Goal: Find specific page/section: Find specific page/section

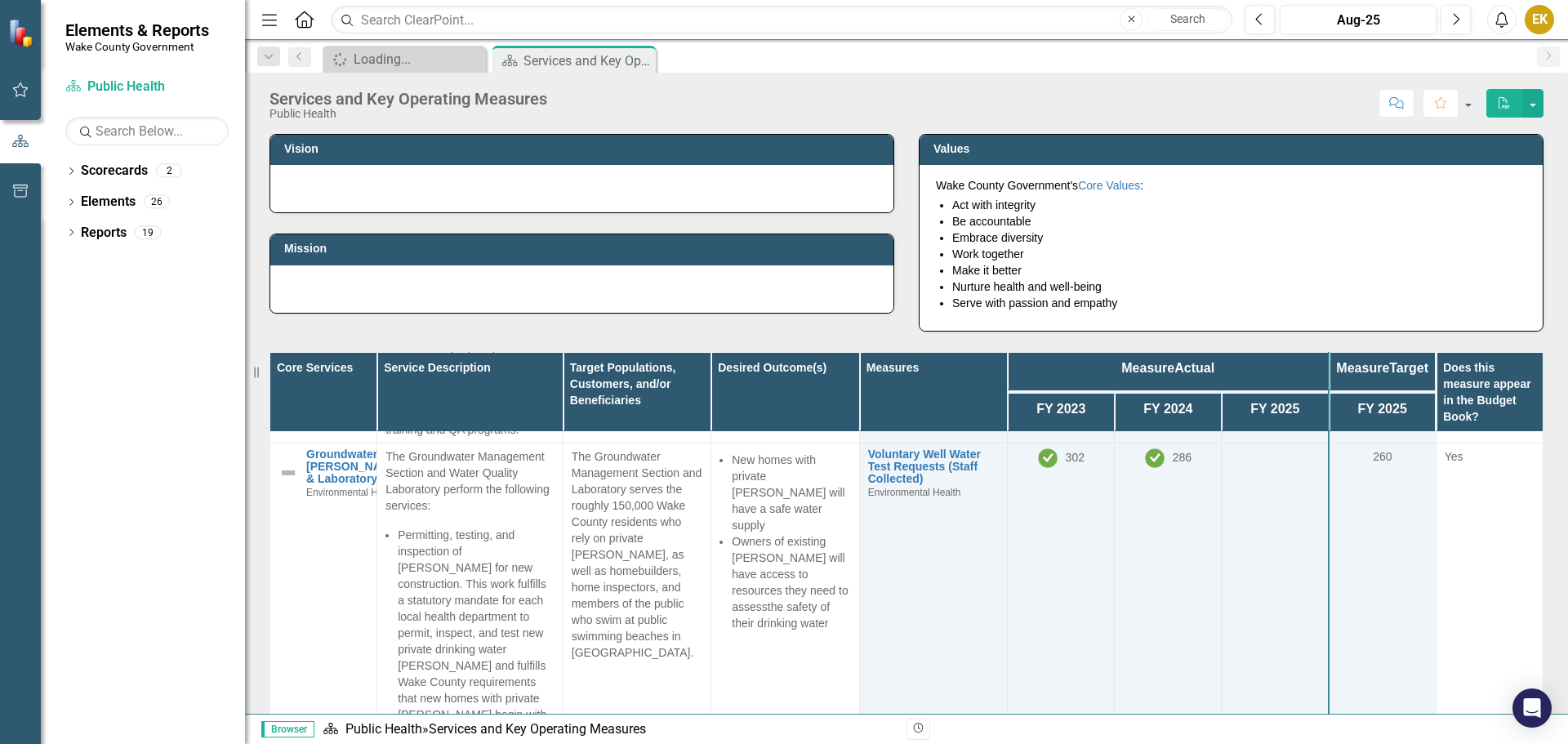
scroll to position [2287, 0]
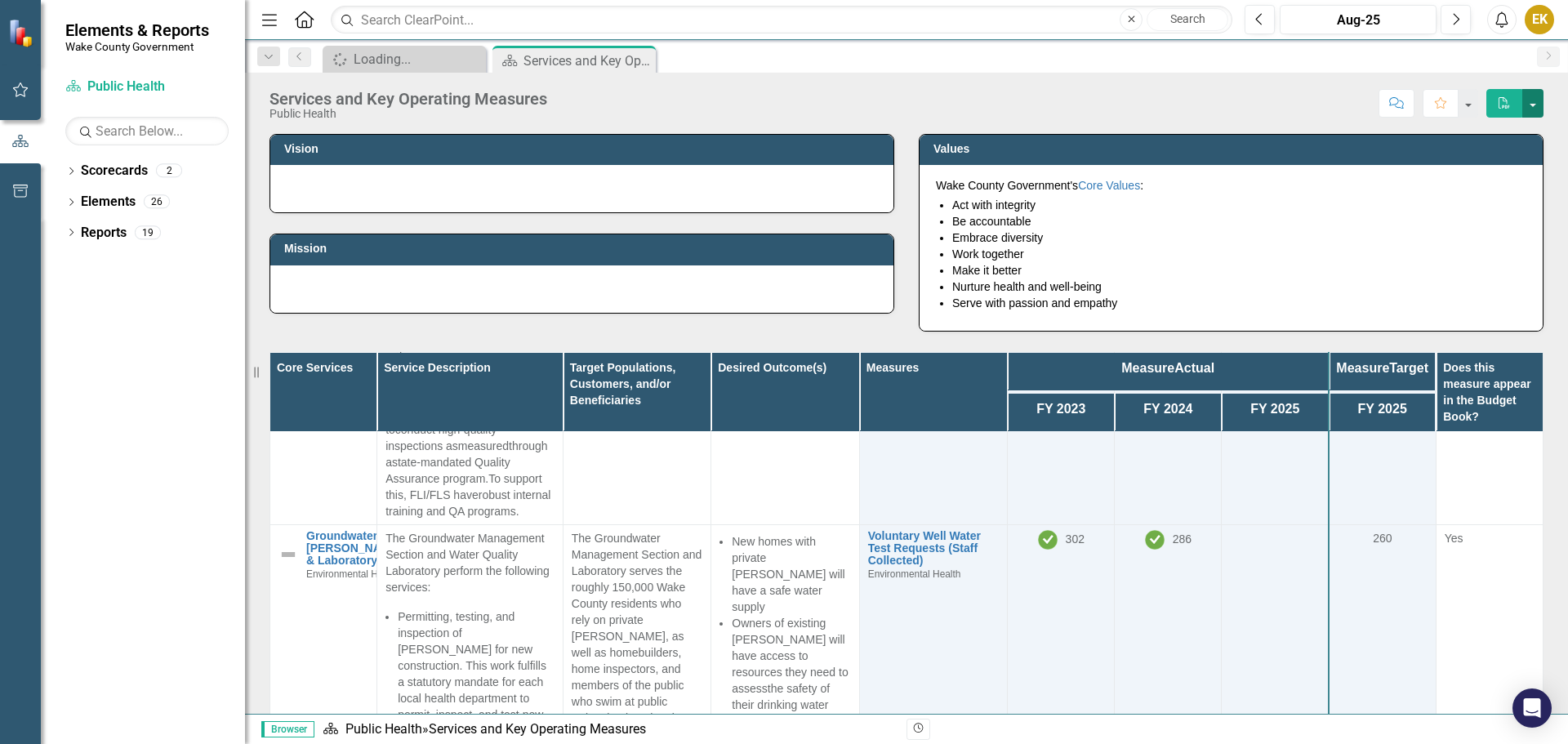
click at [1536, 111] on button "button" at bounding box center [1533, 103] width 21 height 29
click at [1137, 92] on div "Score: N/A Aug-25 Completed Comment Favorite PDF" at bounding box center [1050, 103] width 988 height 28
click at [500, 18] on input "text" at bounding box center [781, 20] width 902 height 29
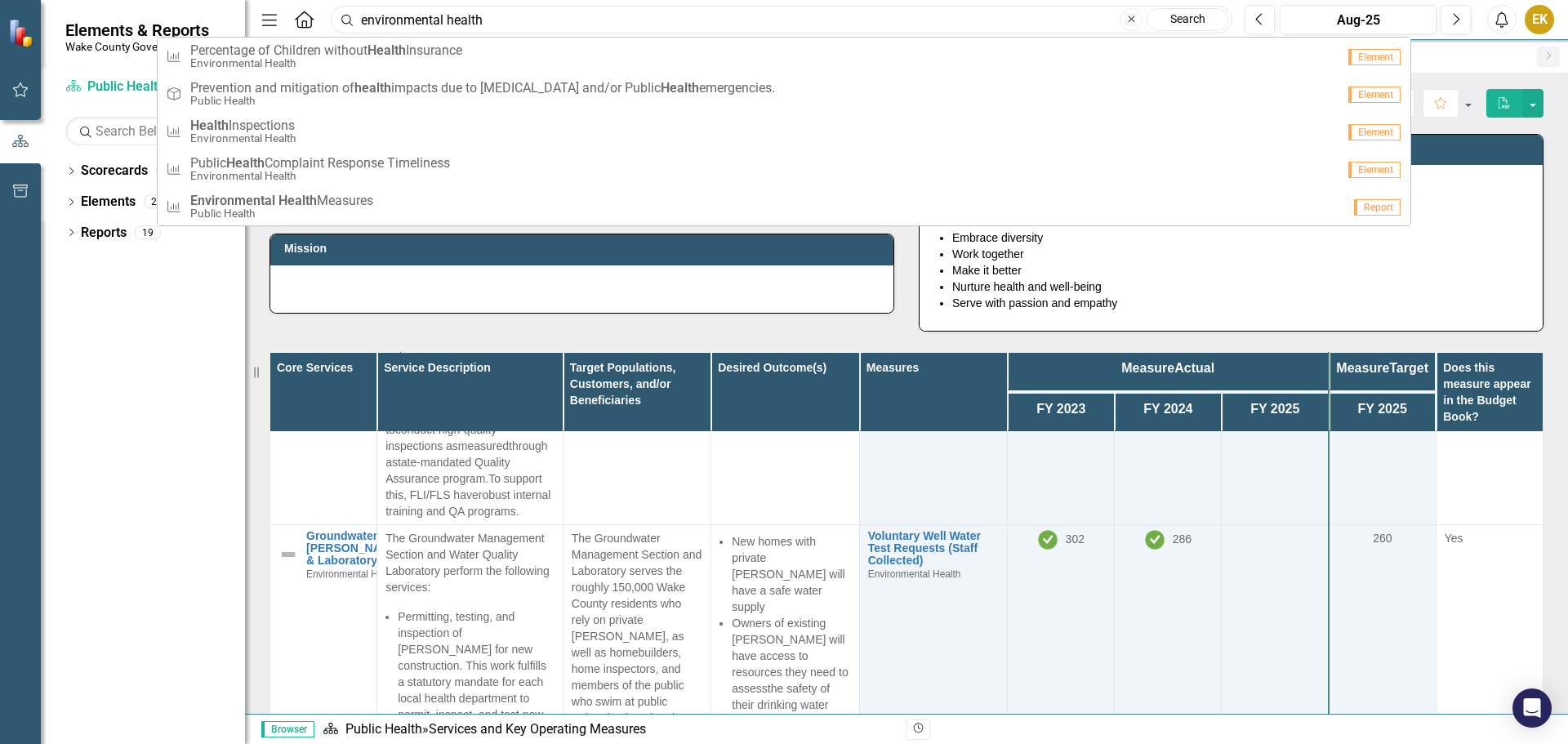
type input "environmental health"
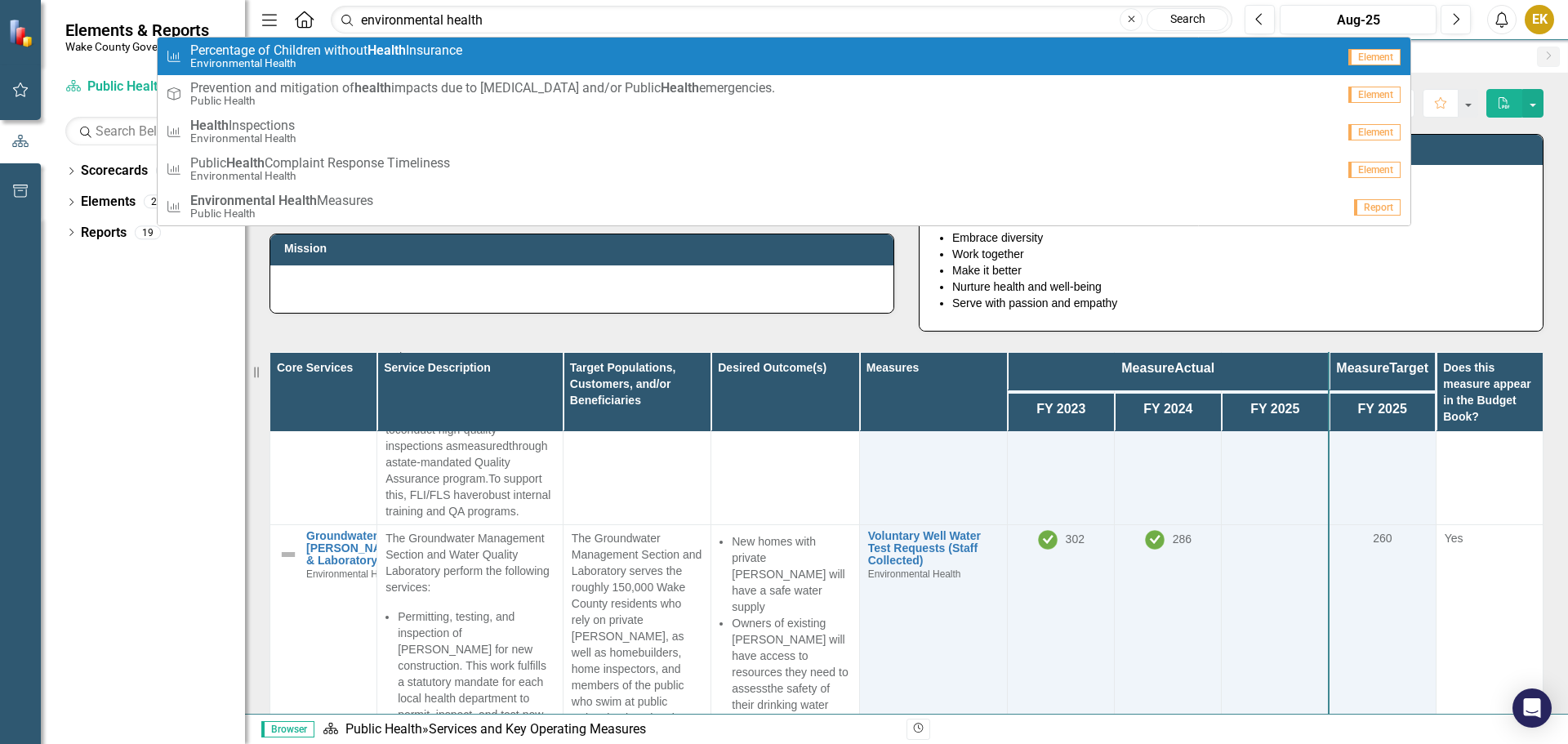
click at [1199, 22] on link "Search" at bounding box center [1188, 19] width 82 height 23
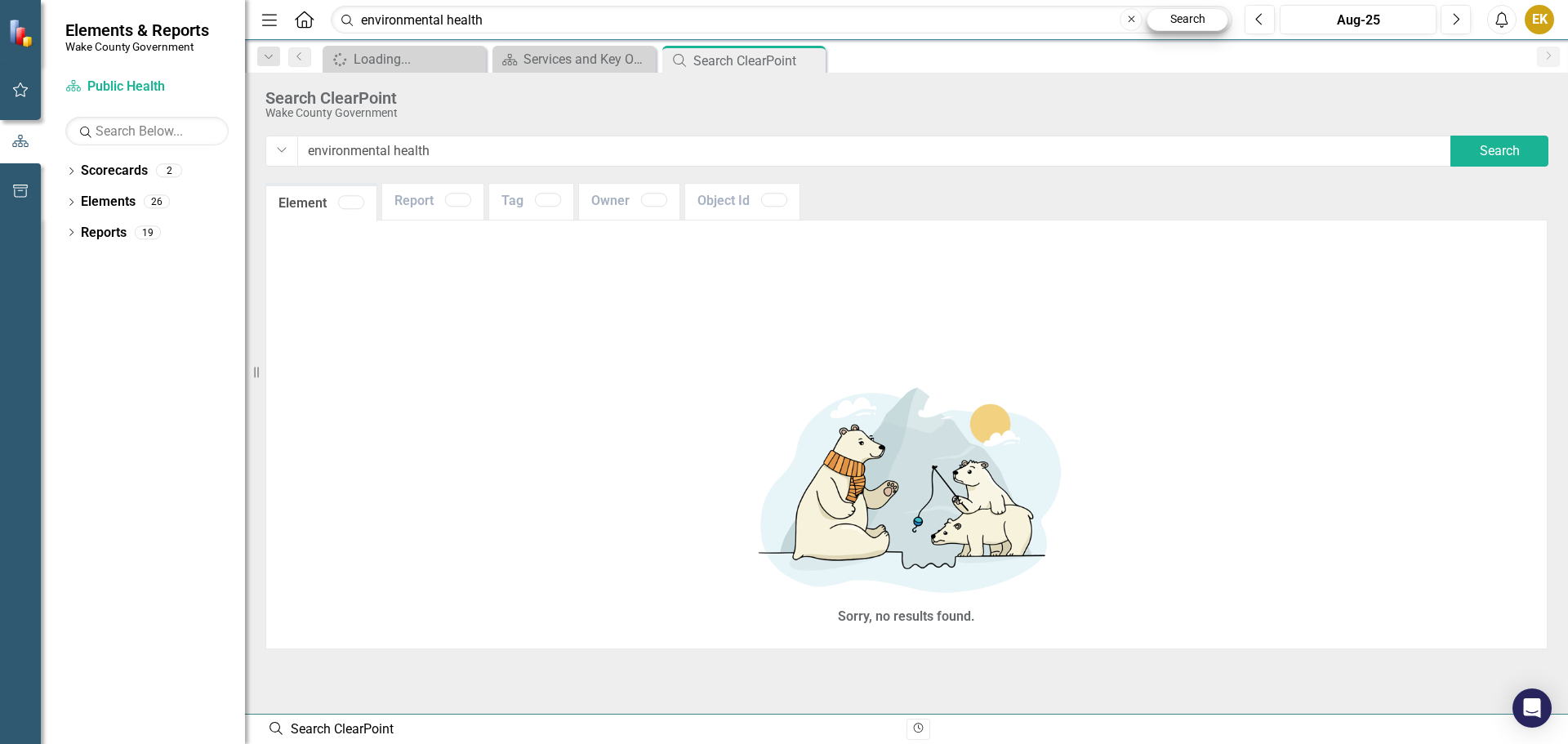
type input "environmental+health"
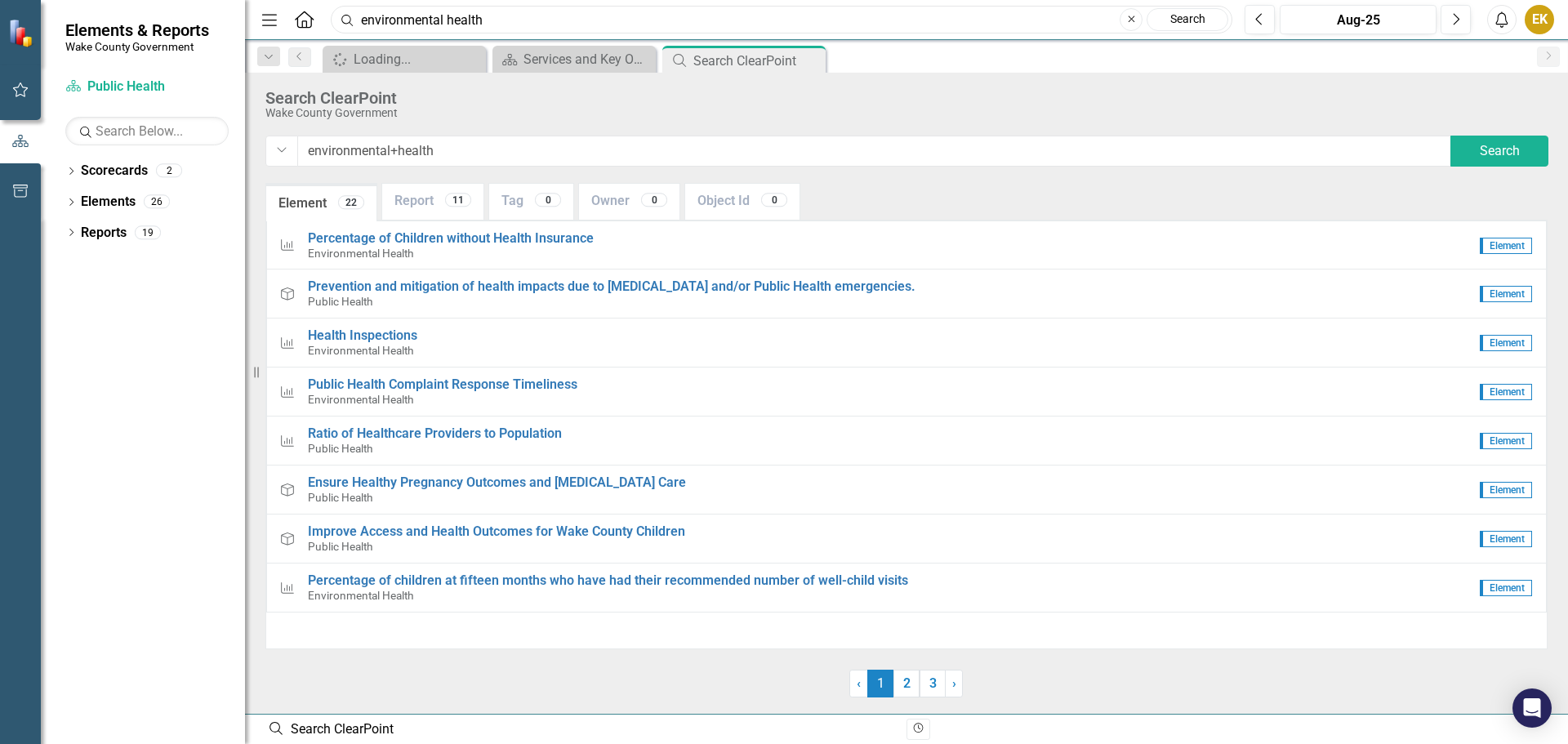
drag, startPoint x: 510, startPoint y: 11, endPoint x: 321, endPoint y: 23, distance: 189.4
click at [321, 23] on div "Menu Home Search environmental health Close Search" at bounding box center [742, 20] width 972 height 31
click at [1128, 21] on icon "Close" at bounding box center [1131, 19] width 7 height 10
click at [1357, 22] on div "Aug-25" at bounding box center [1358, 20] width 145 height 20
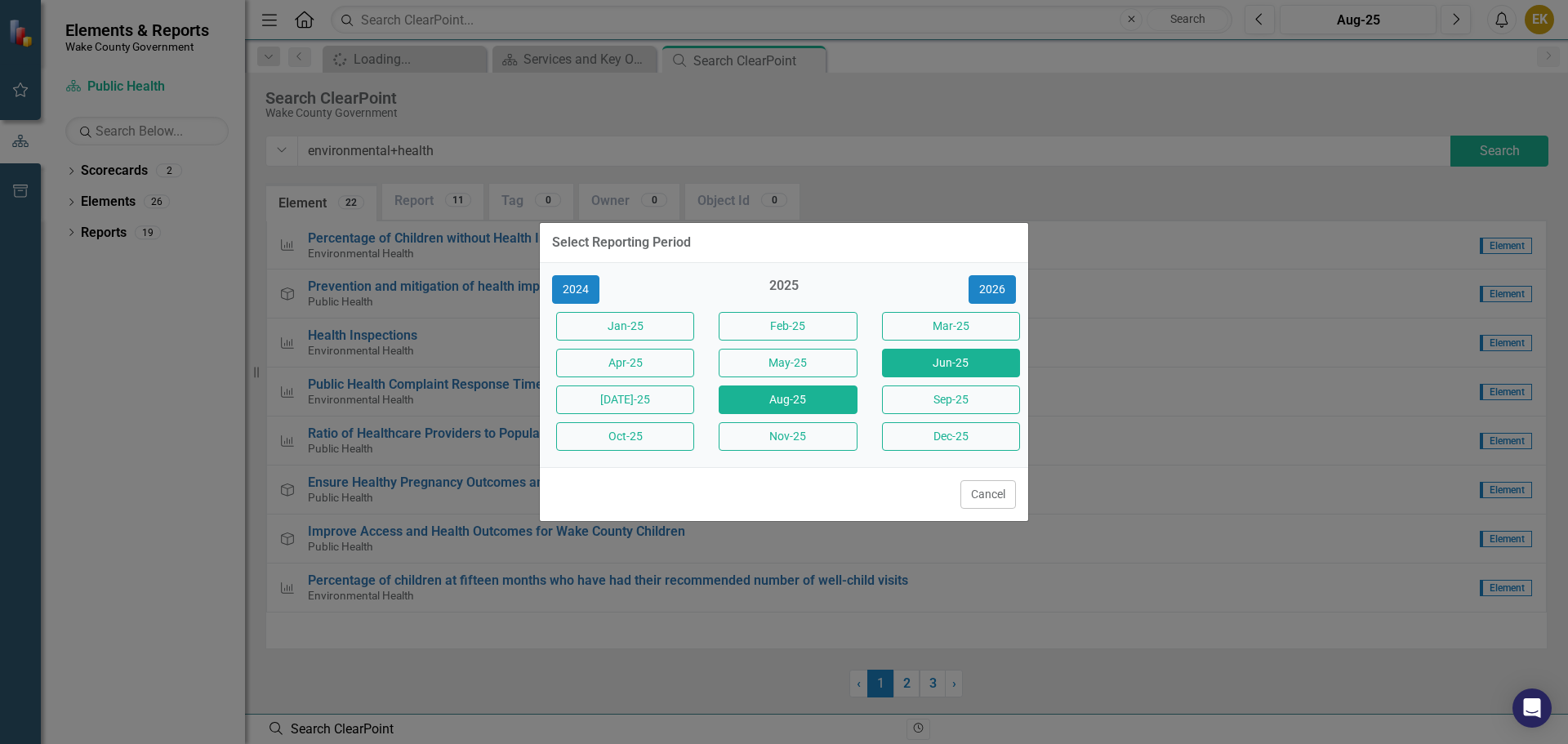
click at [939, 360] on button "Jun-25" at bounding box center [951, 363] width 138 height 29
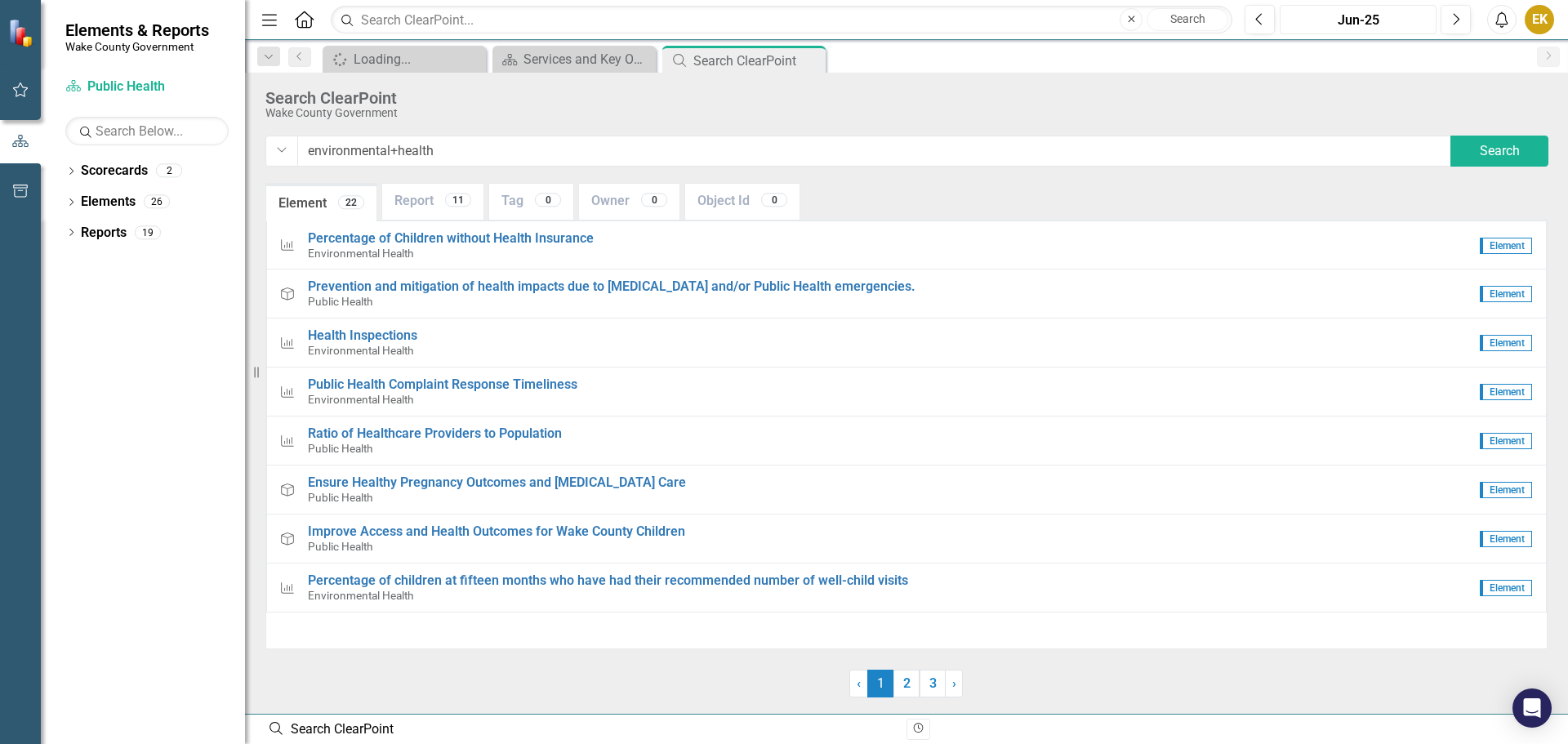
click at [1346, 31] on button "Jun-25" at bounding box center [1358, 20] width 157 height 30
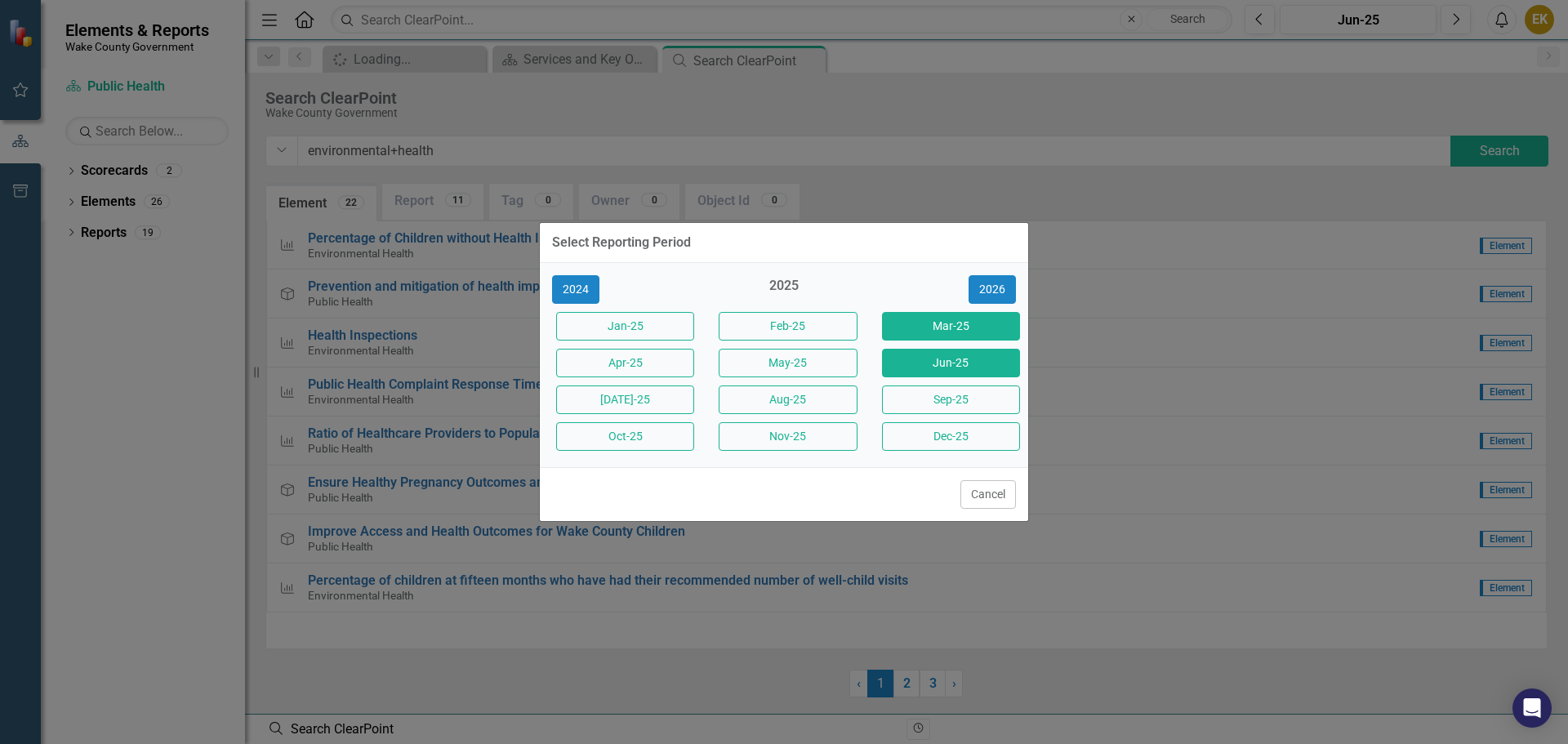
click at [901, 318] on button "Mar-25" at bounding box center [951, 326] width 138 height 29
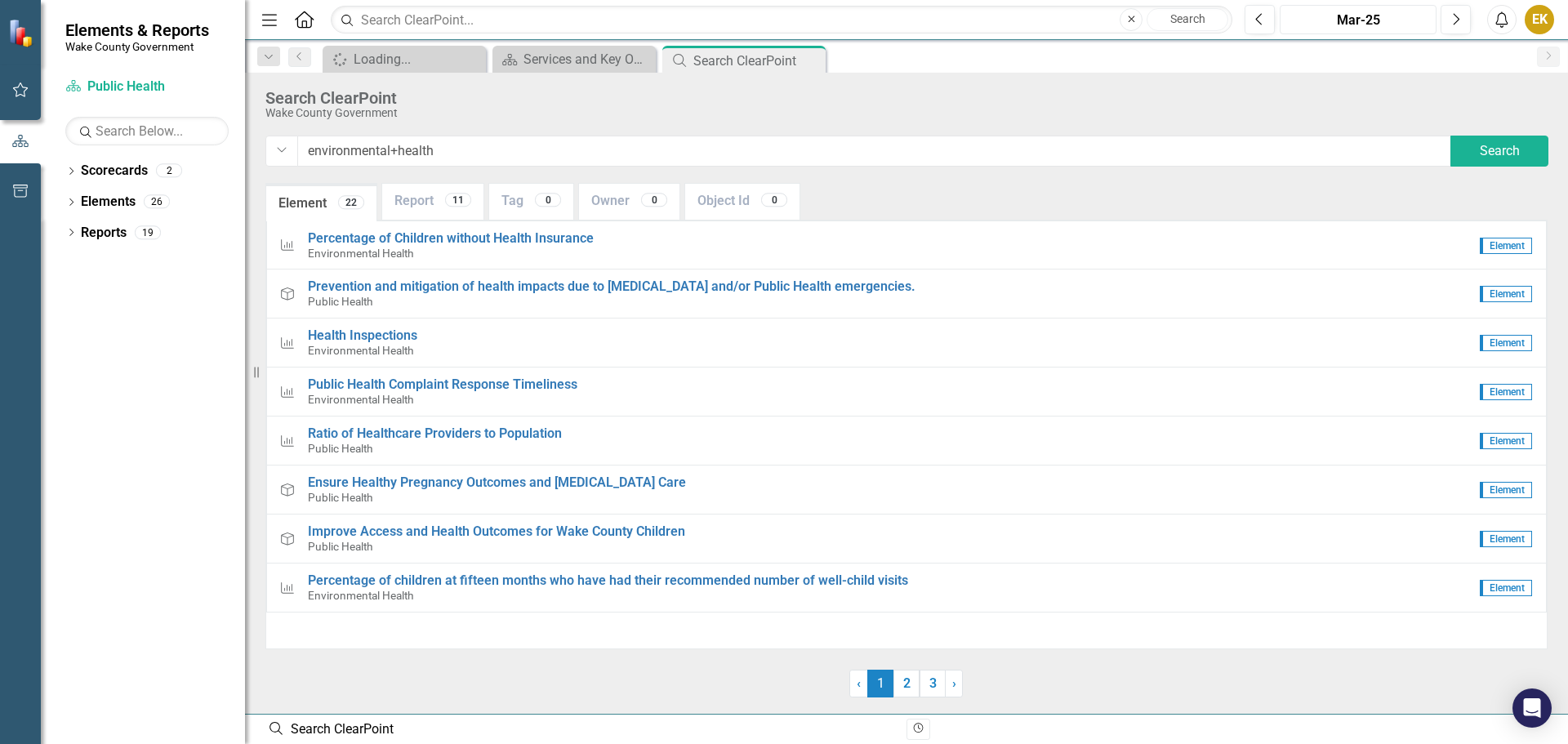
click at [1340, 15] on div "Mar-25" at bounding box center [1358, 20] width 145 height 20
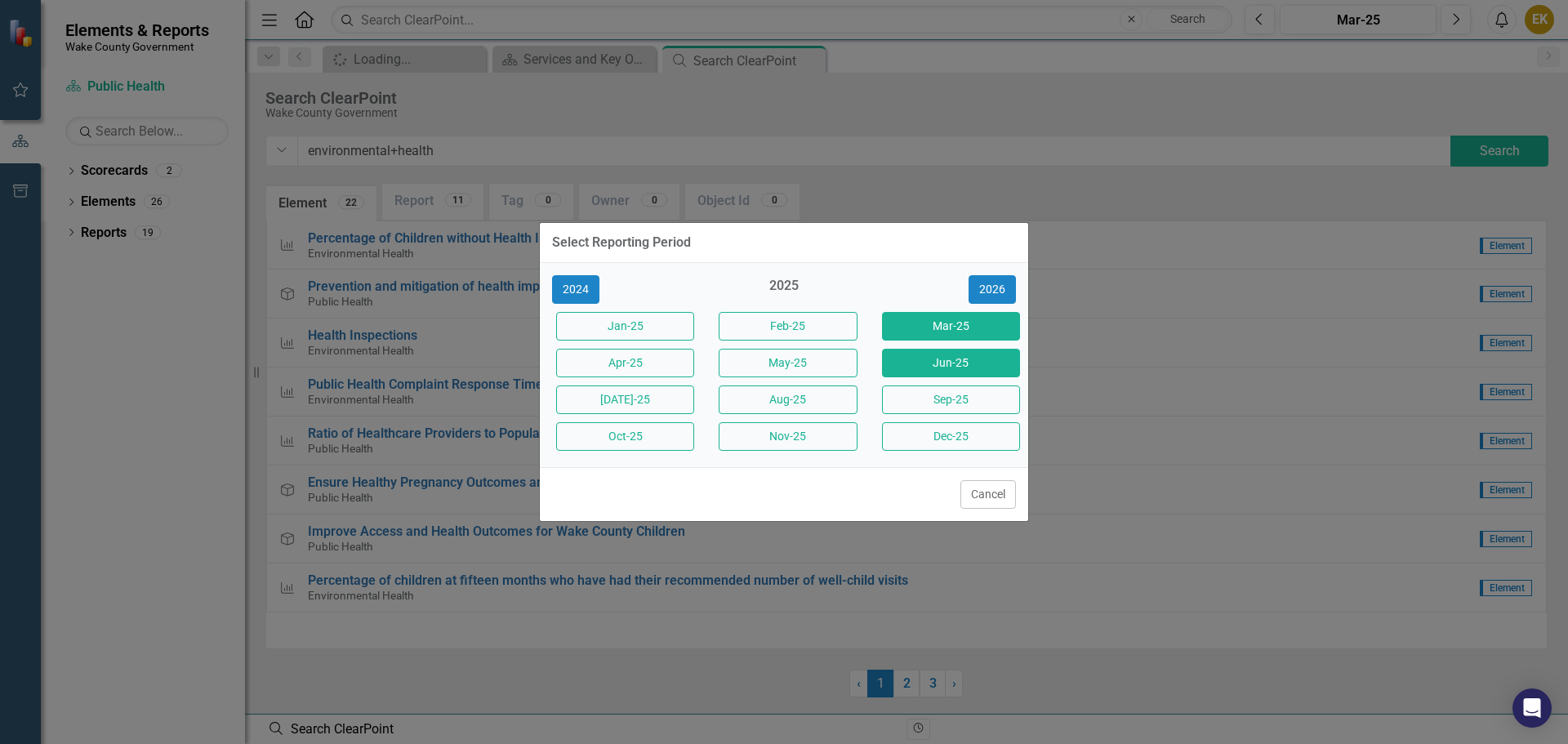
click at [910, 359] on button "Jun-25" at bounding box center [951, 363] width 138 height 29
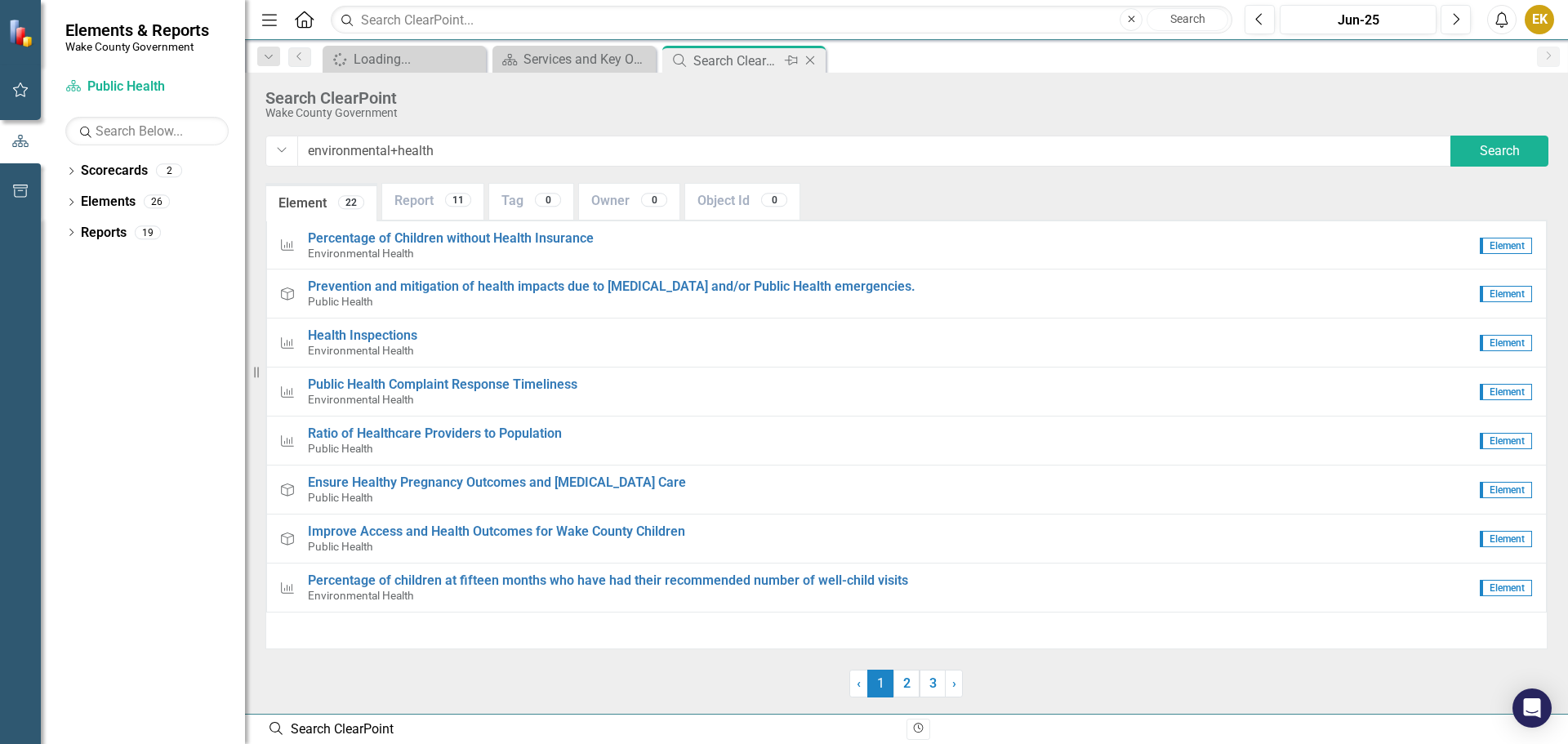
click at [814, 56] on icon "Close" at bounding box center [810, 60] width 16 height 13
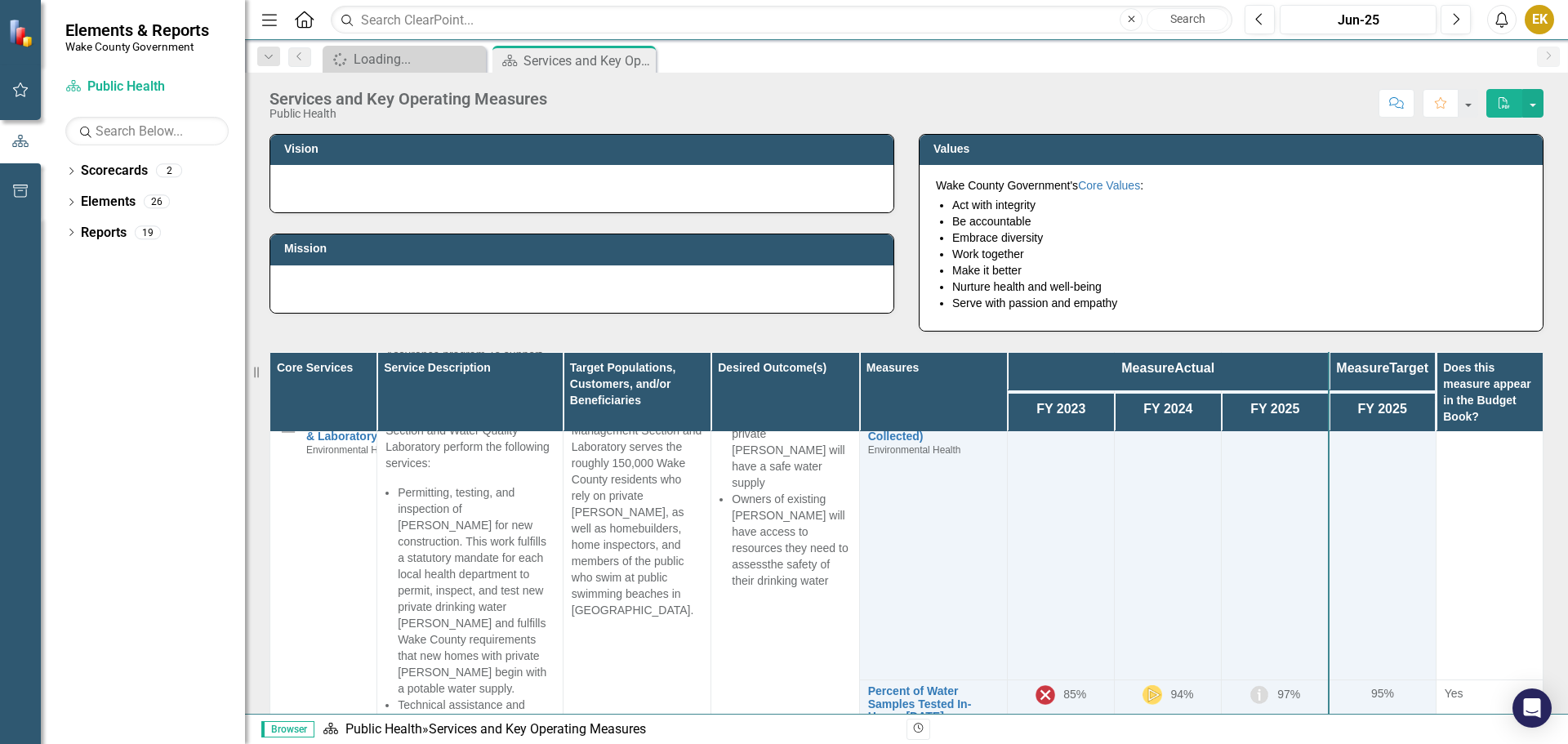
scroll to position [2450, 0]
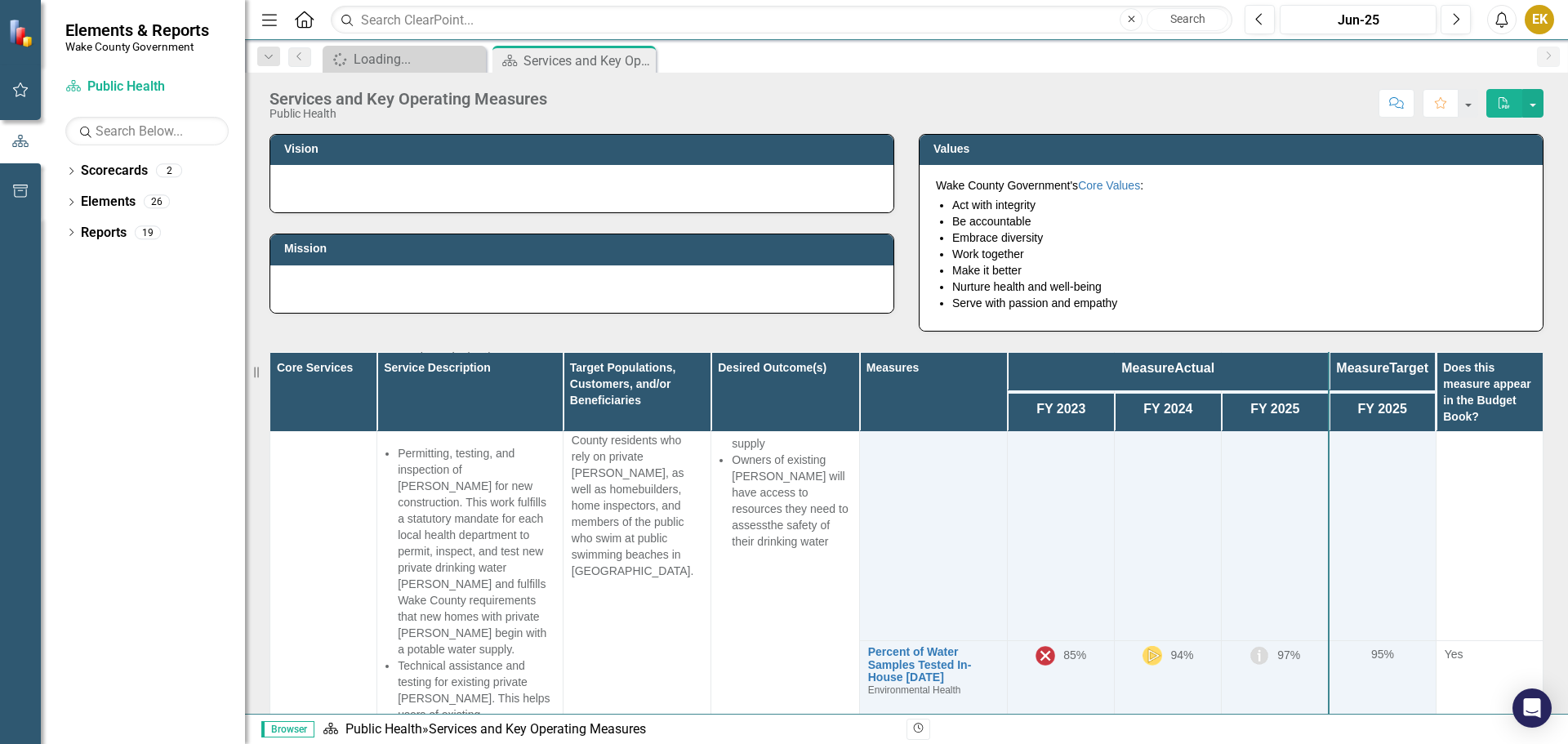
click at [352, 405] on link "Groundwater, [PERSON_NAME], & Laboratory" at bounding box center [356, 385] width 99 height 37
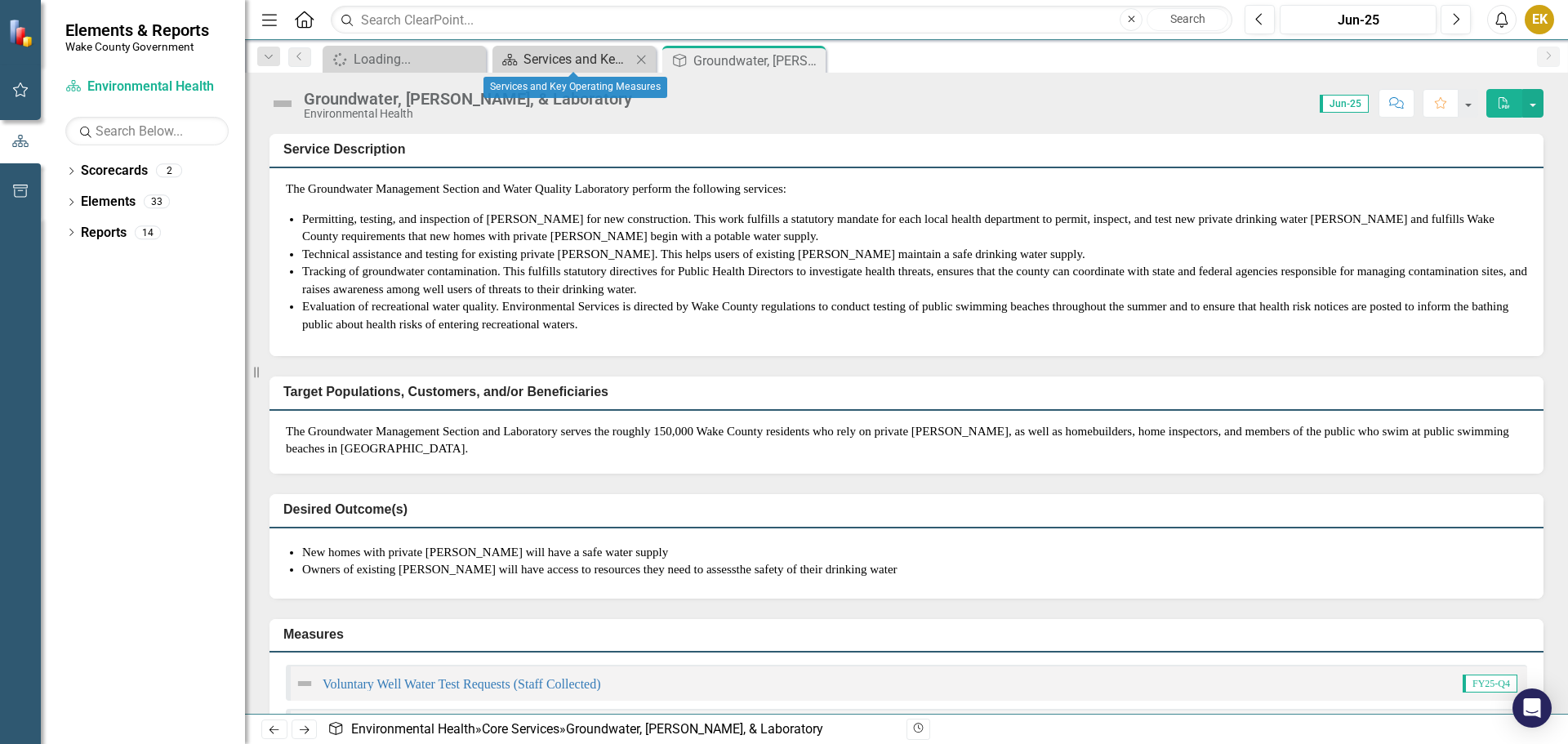
click at [556, 63] on div "Services and Key Operating Measures" at bounding box center [577, 59] width 108 height 21
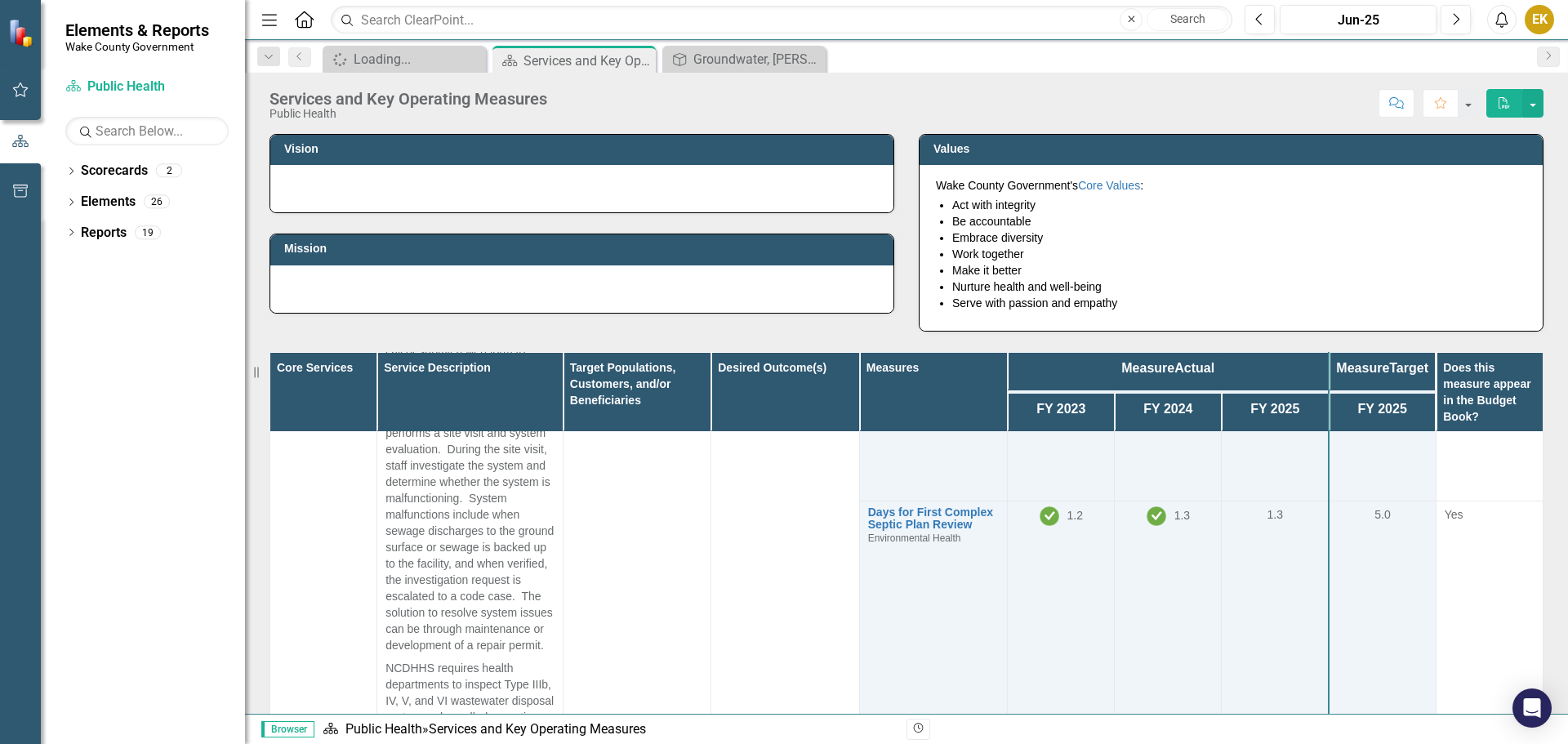
scroll to position [4655, 0]
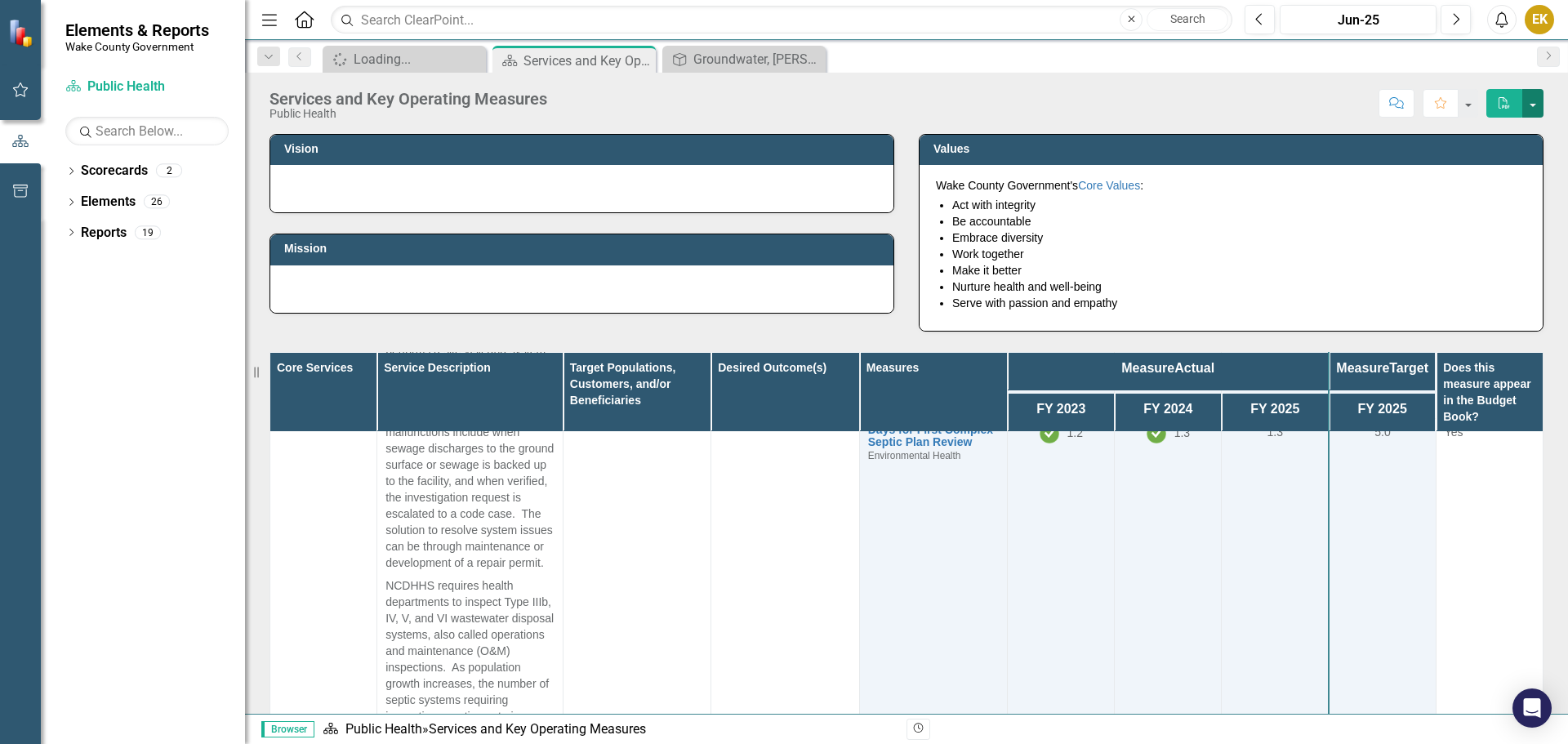
click at [1529, 97] on button "button" at bounding box center [1533, 103] width 21 height 29
click at [880, 343] on div "Core Services Service Description Target Populations, Customers, and/or Benefic…" at bounding box center [906, 641] width 1299 height 619
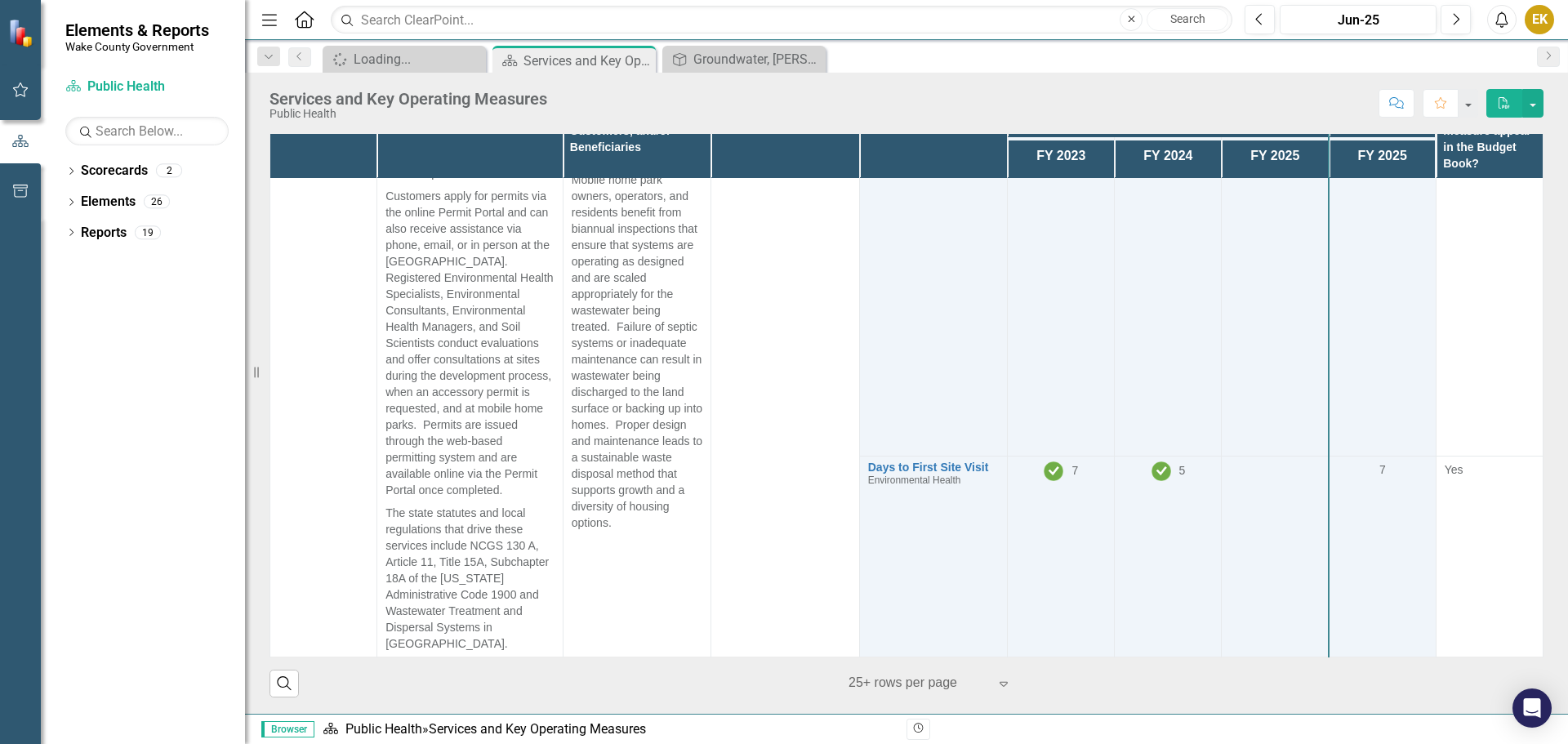
scroll to position [5874, 0]
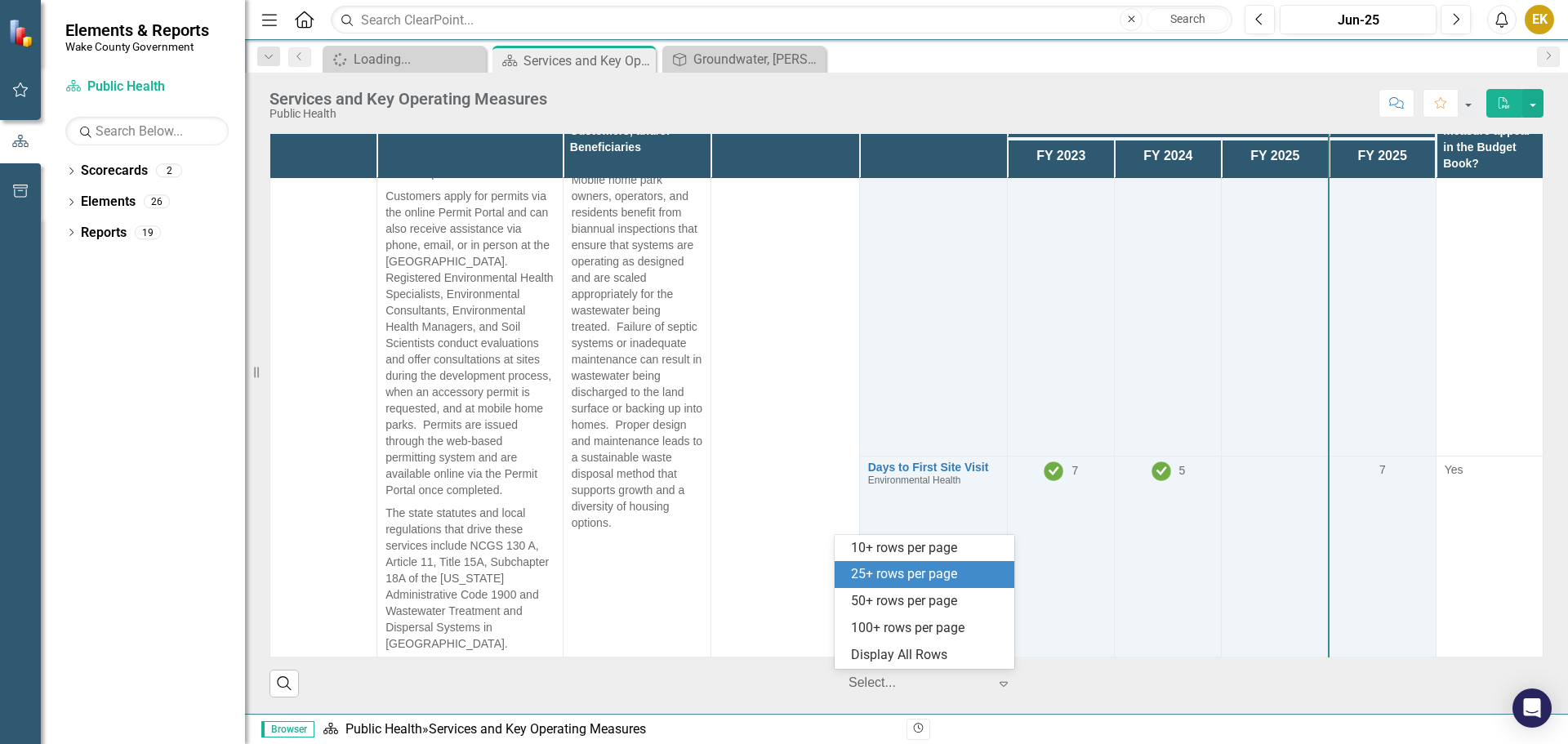
click at [999, 683] on icon at bounding box center [1003, 685] width 8 height 5
click at [714, 103] on div "Score: N/A Jun-25 Completed Comment Favorite PDF" at bounding box center [1050, 103] width 988 height 28
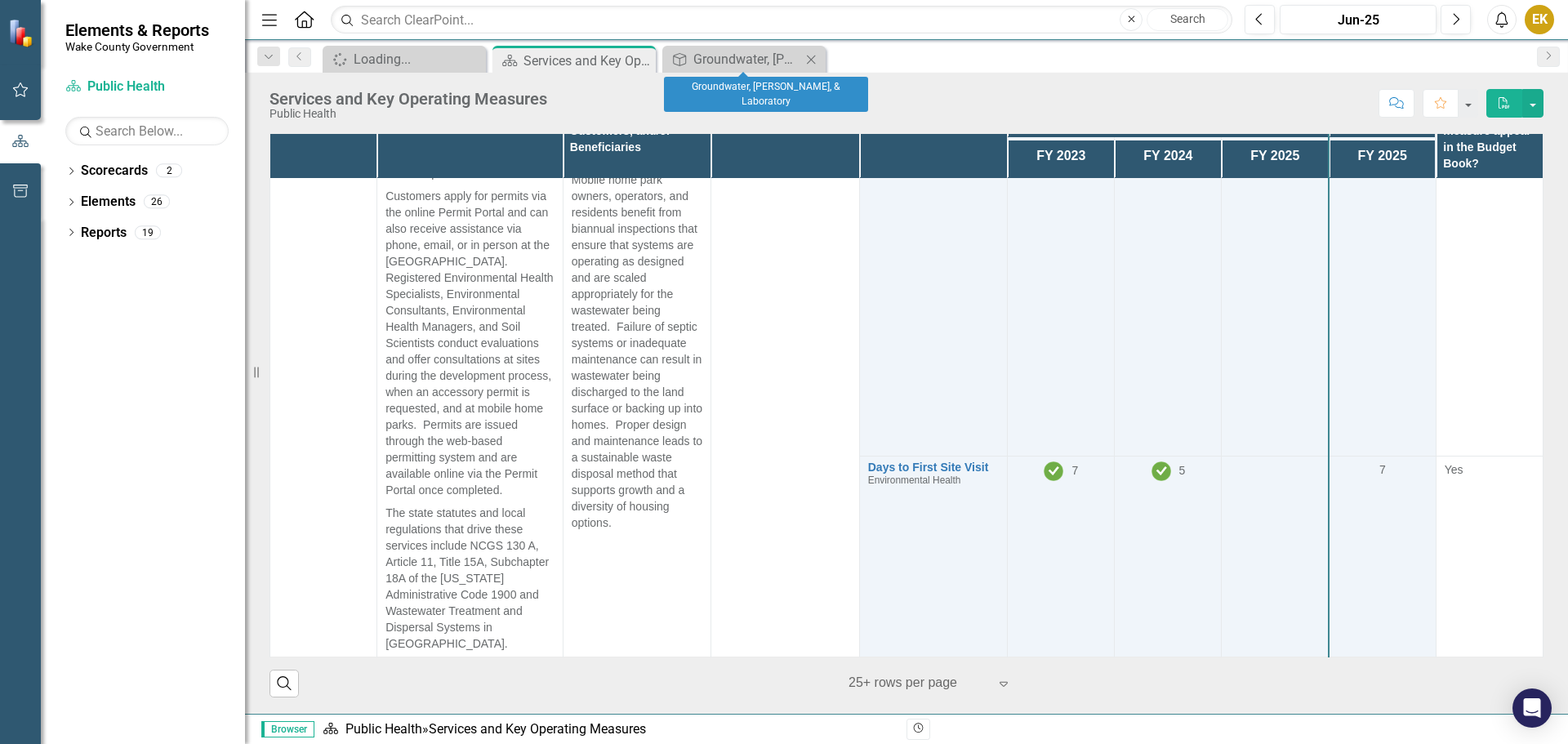
click at [820, 59] on icon "Close" at bounding box center [811, 59] width 16 height 13
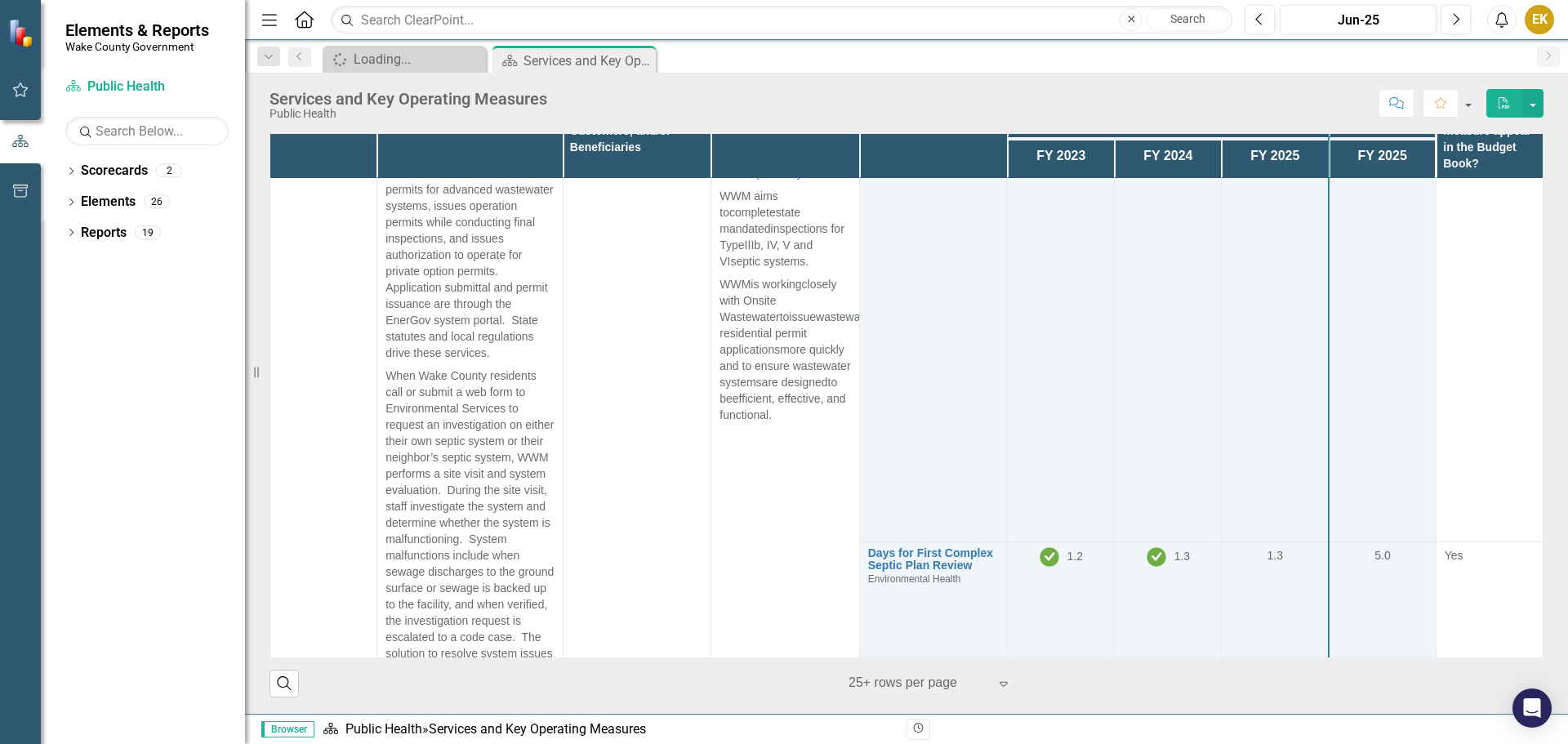
scroll to position [4240, 0]
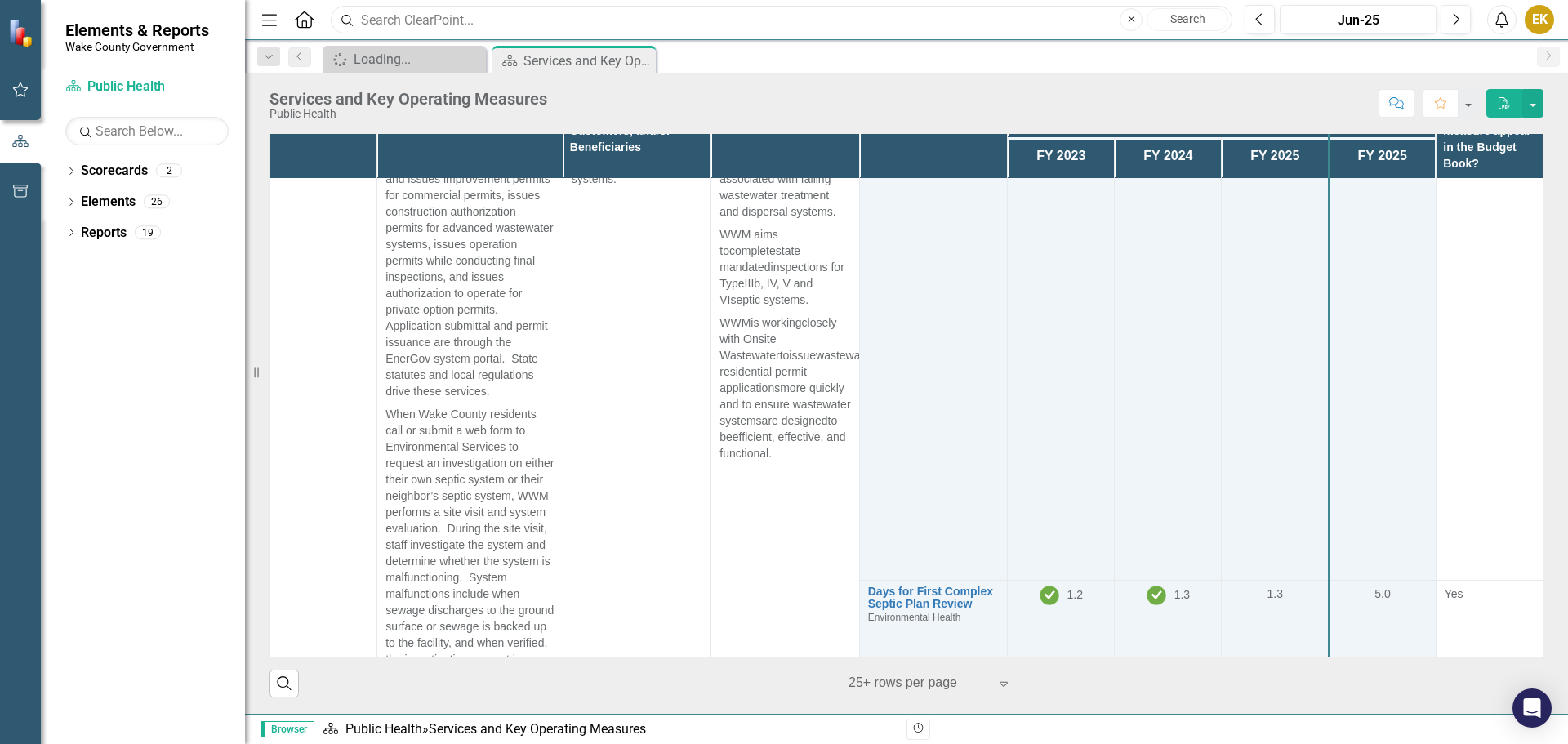
click at [651, 25] on input "text" at bounding box center [781, 20] width 902 height 29
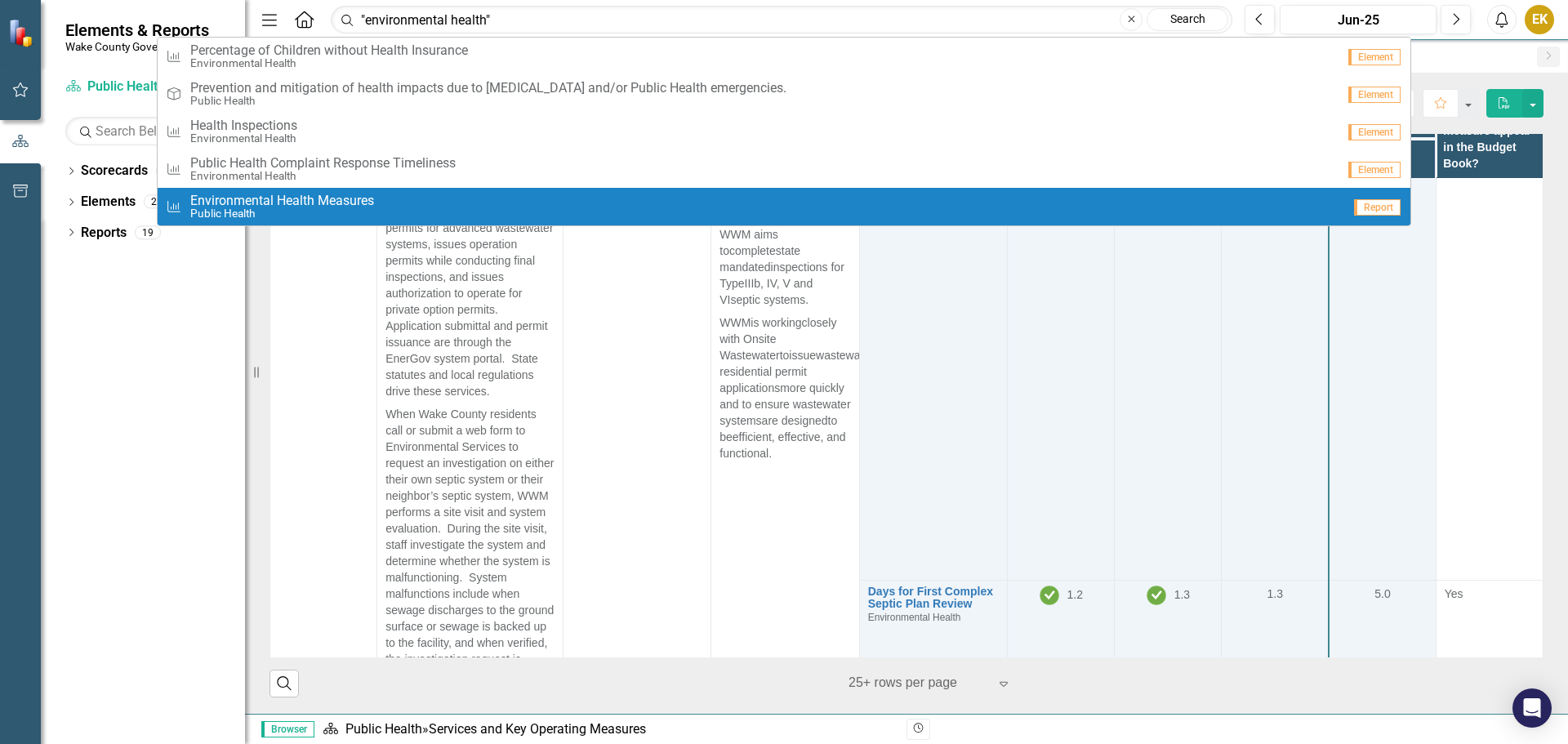
click at [368, 212] on small "Public Health" at bounding box center [282, 214] width 184 height 12
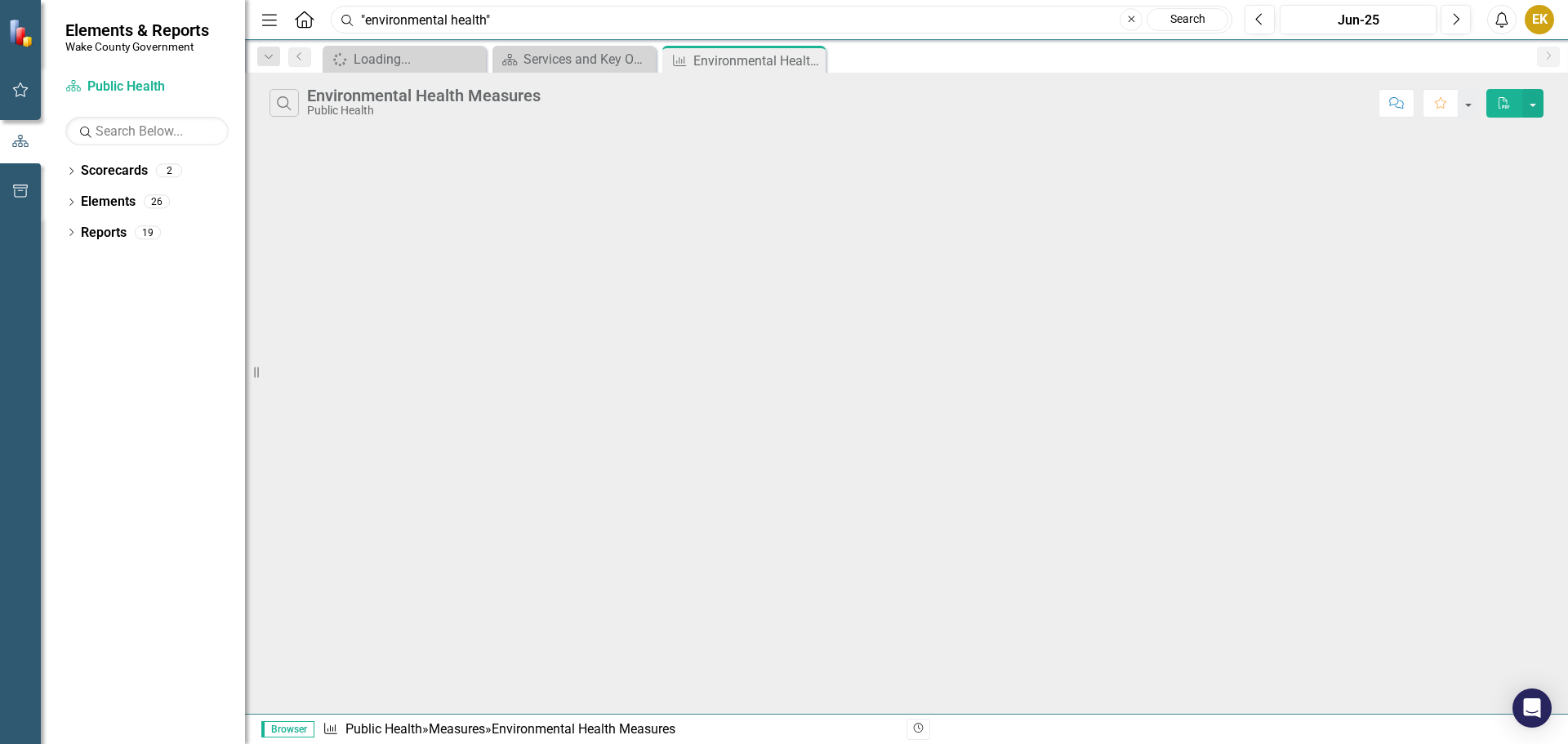
click at [510, 29] on input ""environmental health"" at bounding box center [781, 20] width 902 height 29
drag, startPoint x: 510, startPoint y: 29, endPoint x: 355, endPoint y: 19, distance: 155.3
click at [355, 19] on div "Search "environmental health" Close Search" at bounding box center [777, 20] width 902 height 29
type input "wastewater"
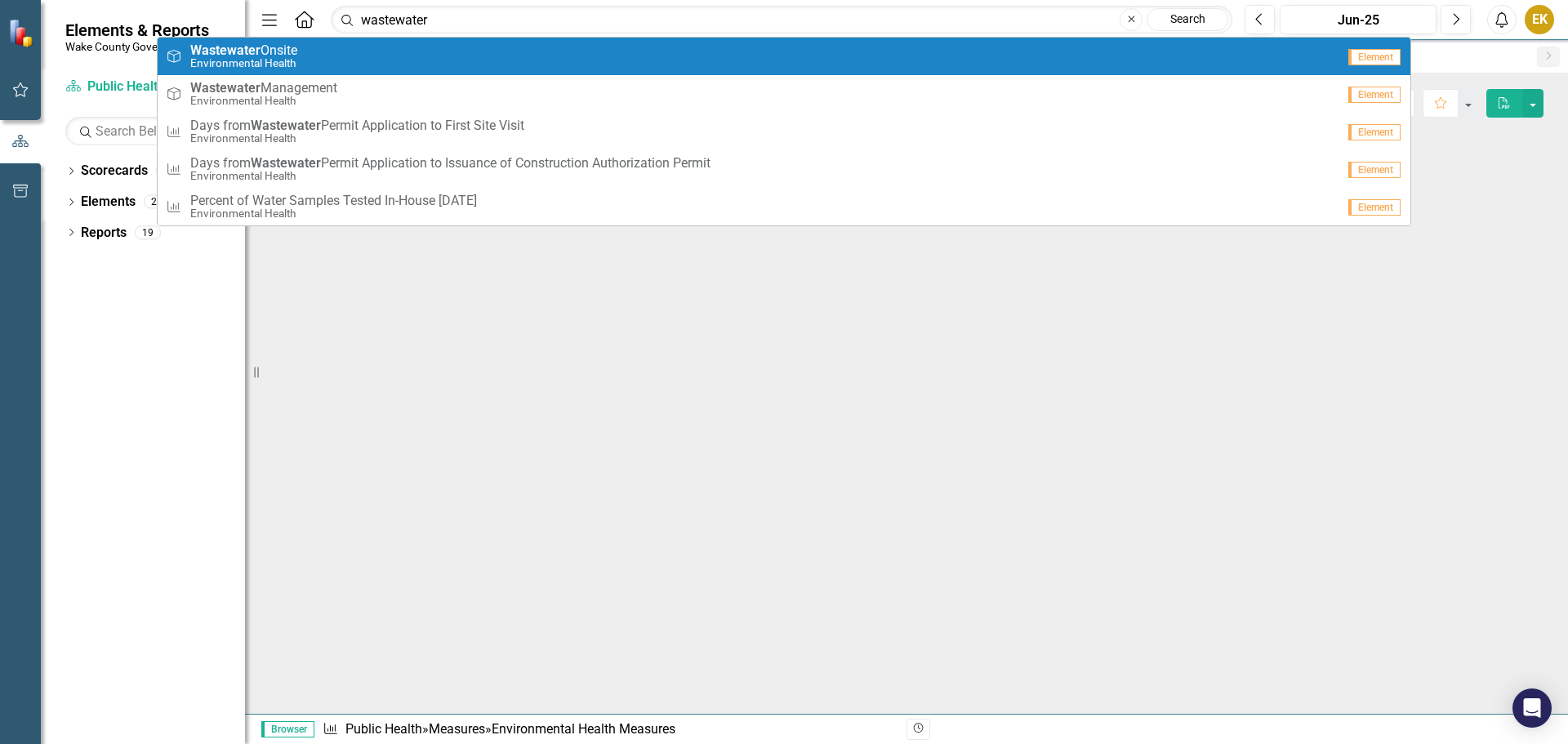
click at [1361, 56] on span "Element" at bounding box center [1374, 56] width 52 height 16
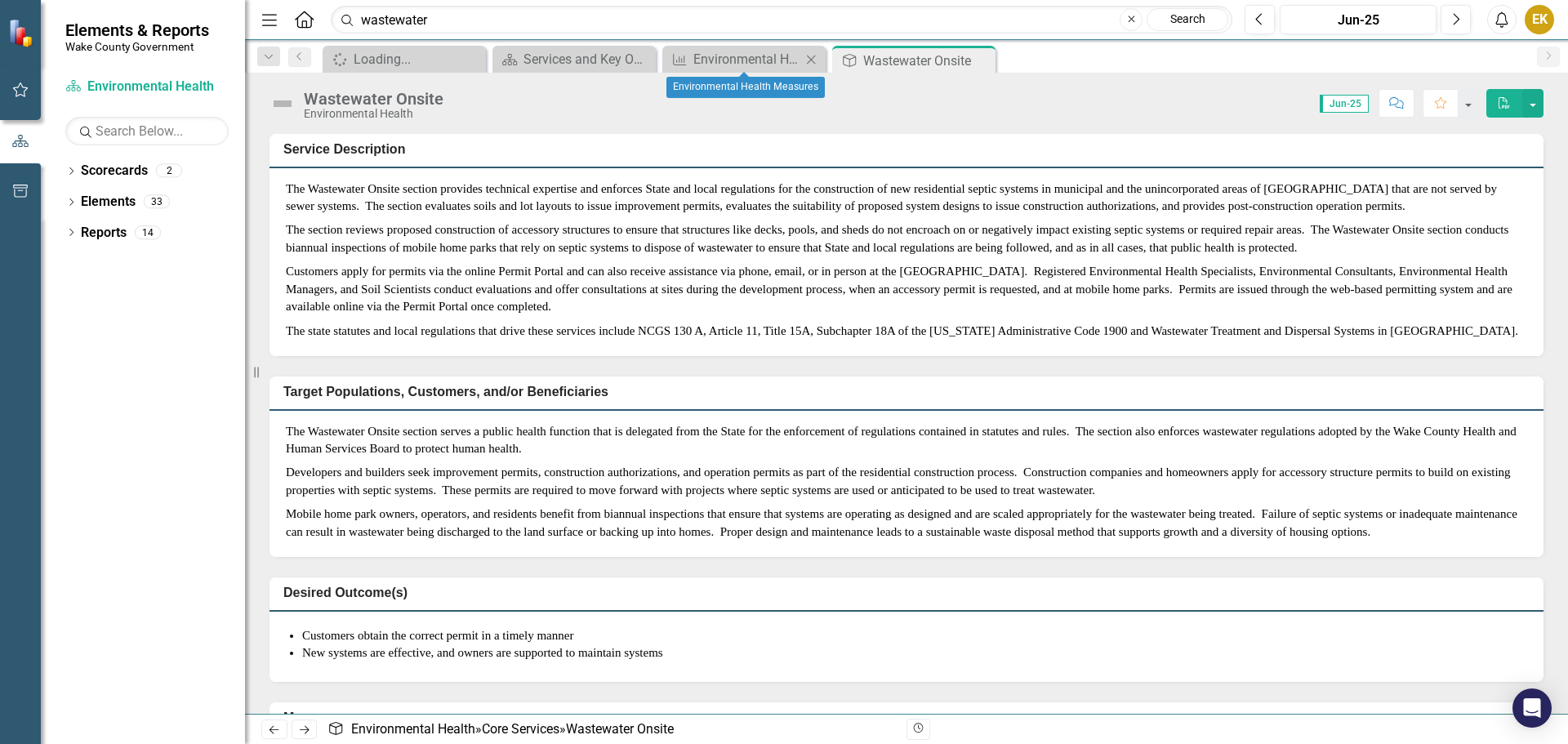
click at [812, 58] on icon "Close" at bounding box center [811, 59] width 16 height 13
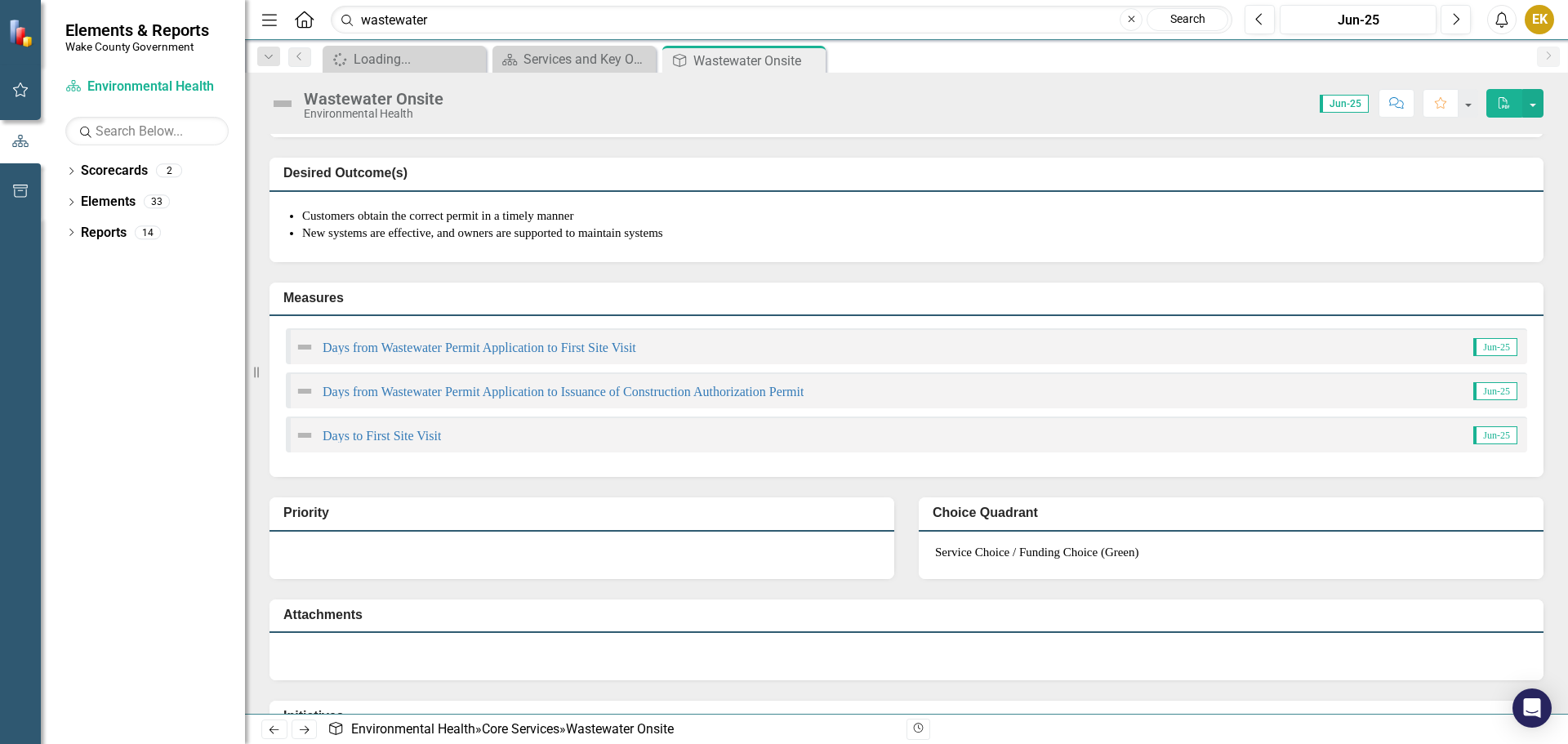
scroll to position [306, 0]
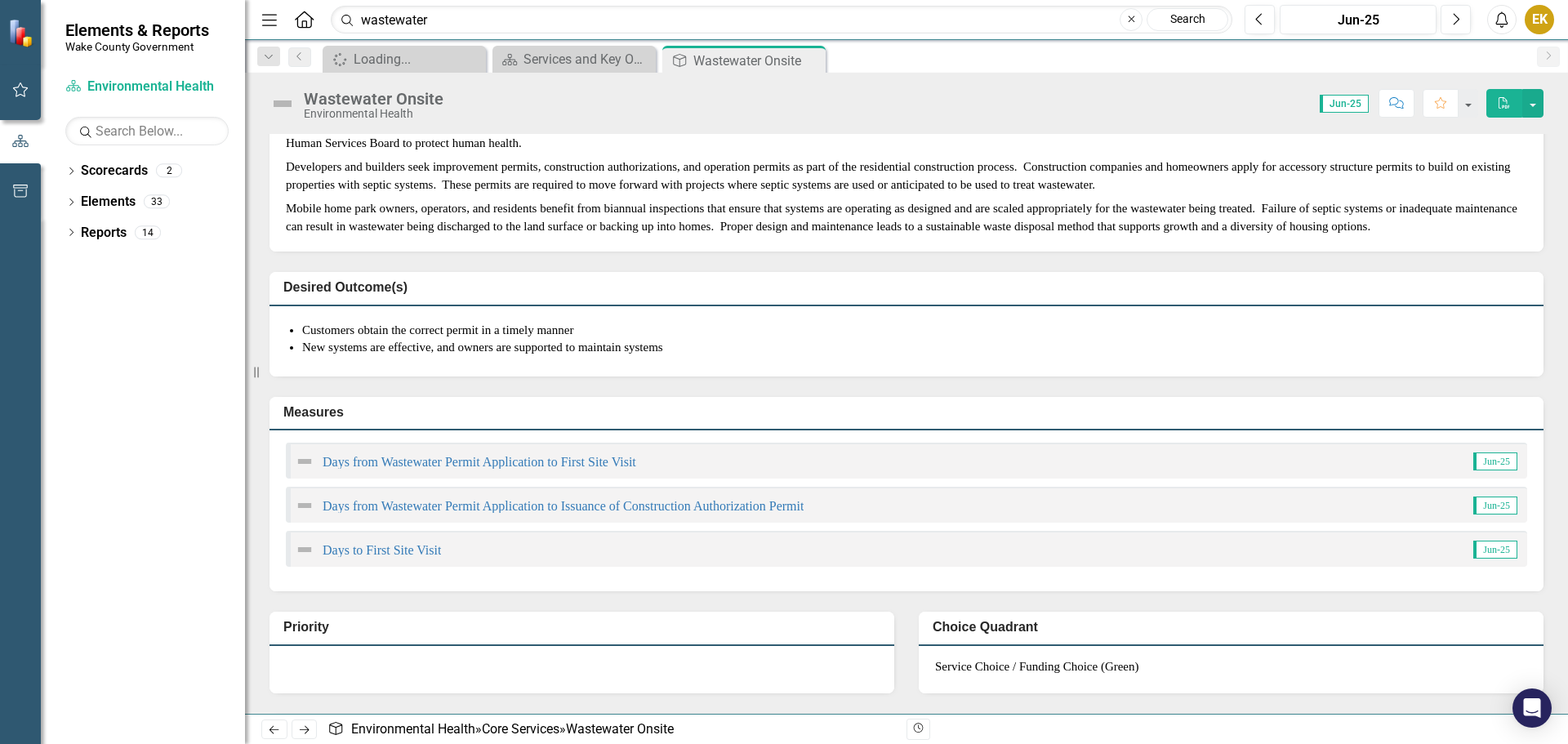
click at [1476, 471] on span "Jun-25" at bounding box center [1495, 461] width 44 height 18
click at [346, 469] on link "Days from Wastewater Permit Application to First Site Visit" at bounding box center [479, 462] width 313 height 14
